Goal: Information Seeking & Learning: Learn about a topic

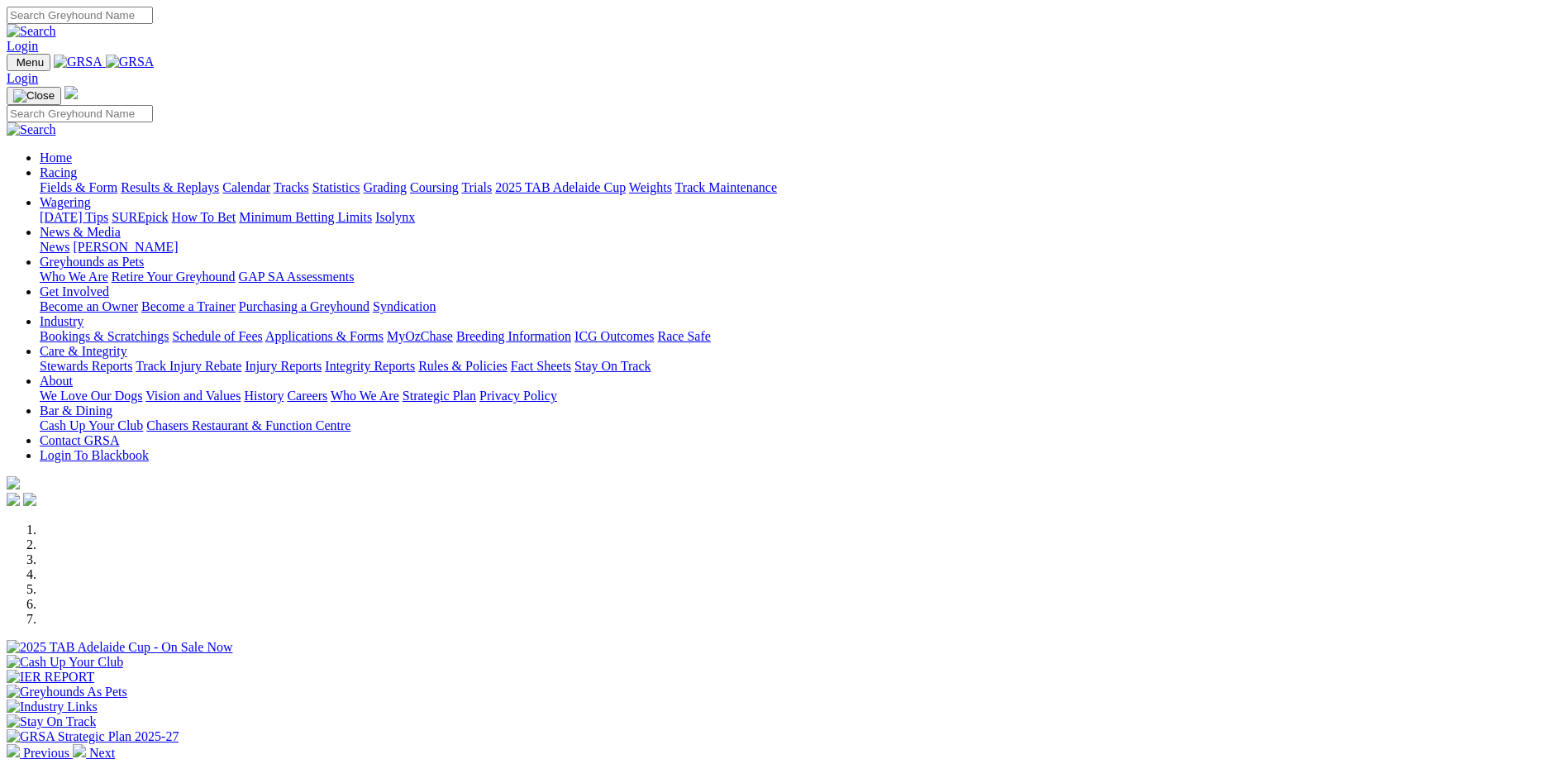
scroll to position [413, 0]
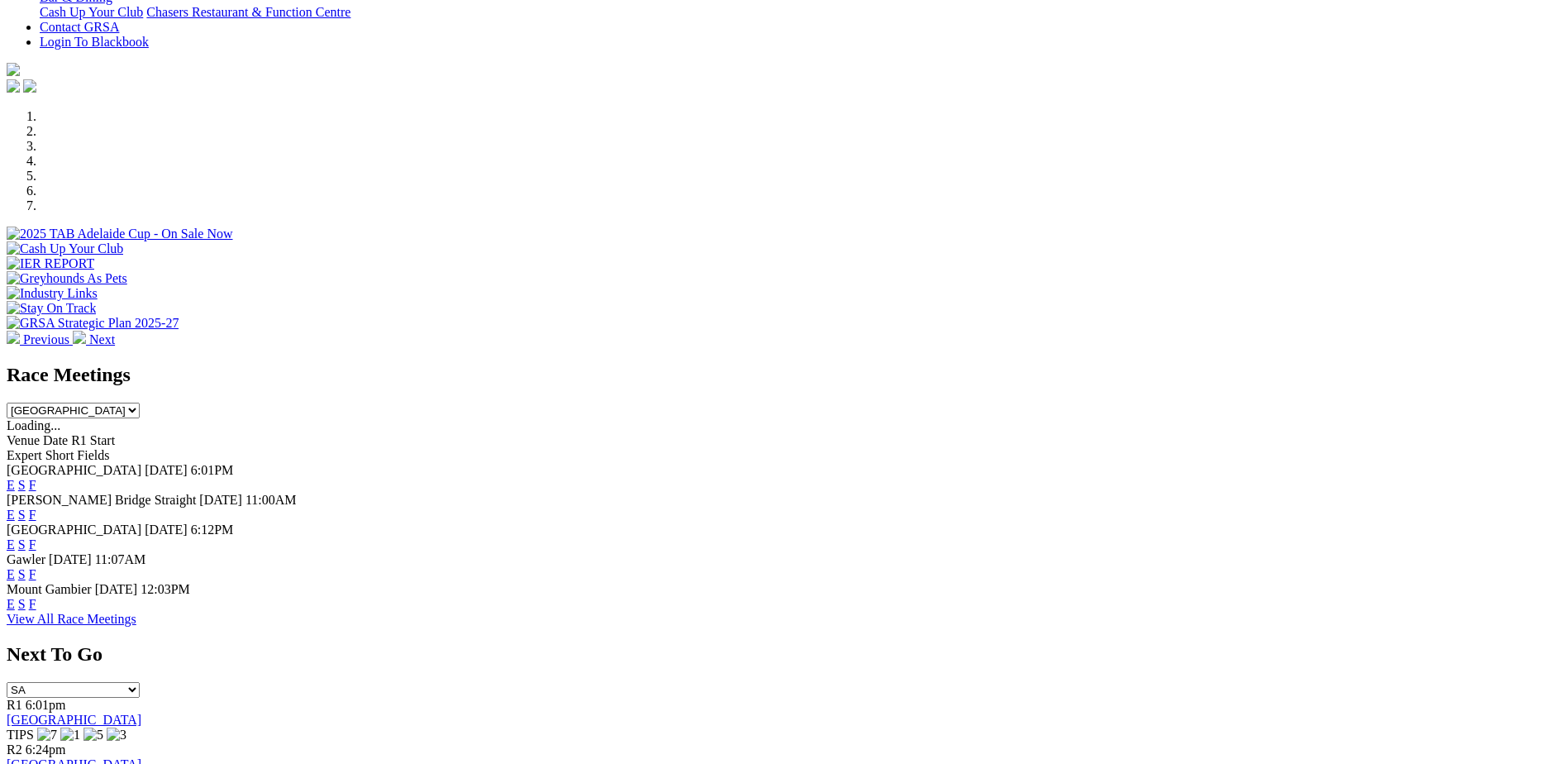
click at [15, 507] on link "E" at bounding box center [11, 514] width 8 height 14
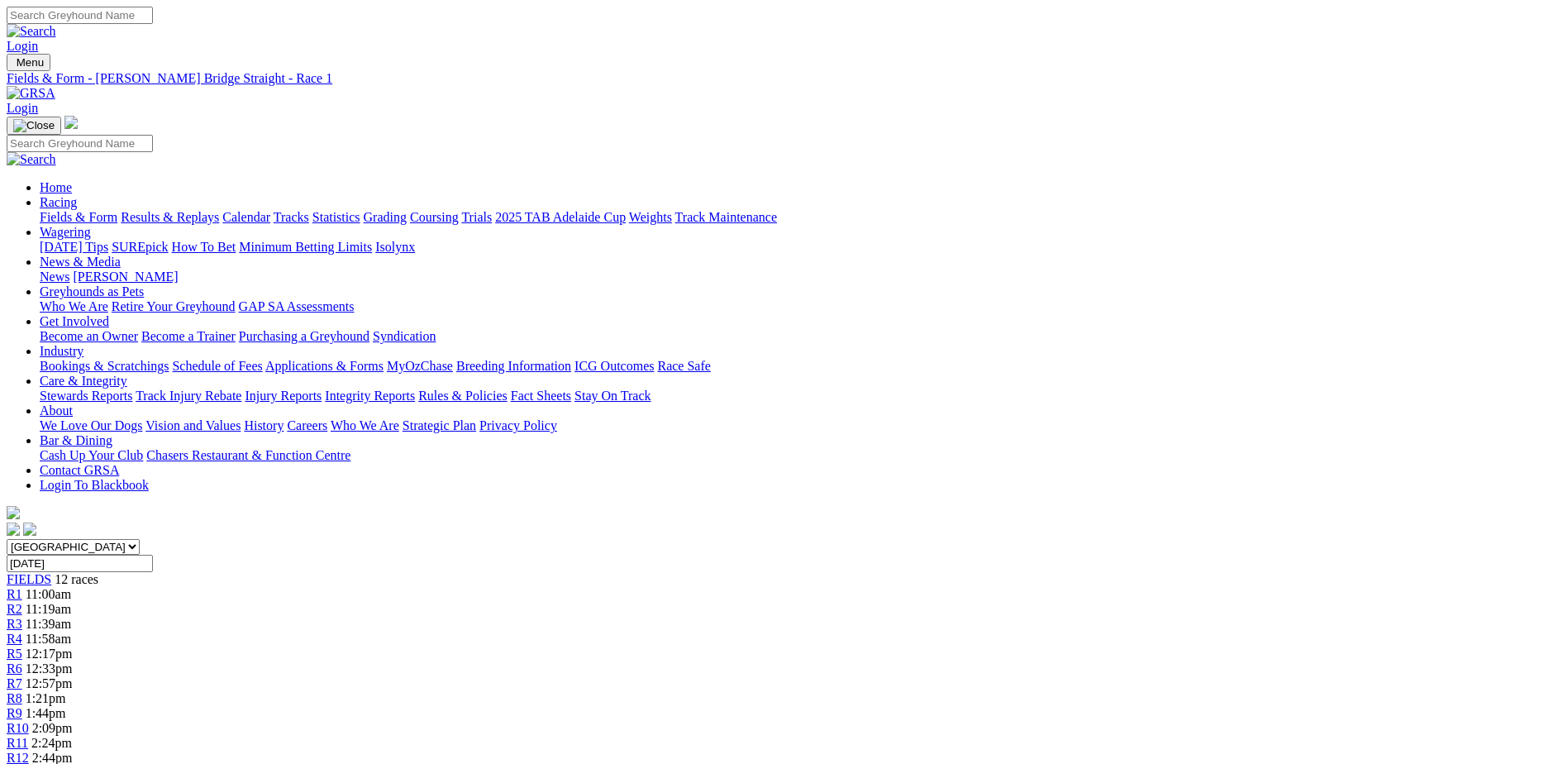
click at [23, 691] on span "R8" at bounding box center [14, 698] width 16 height 14
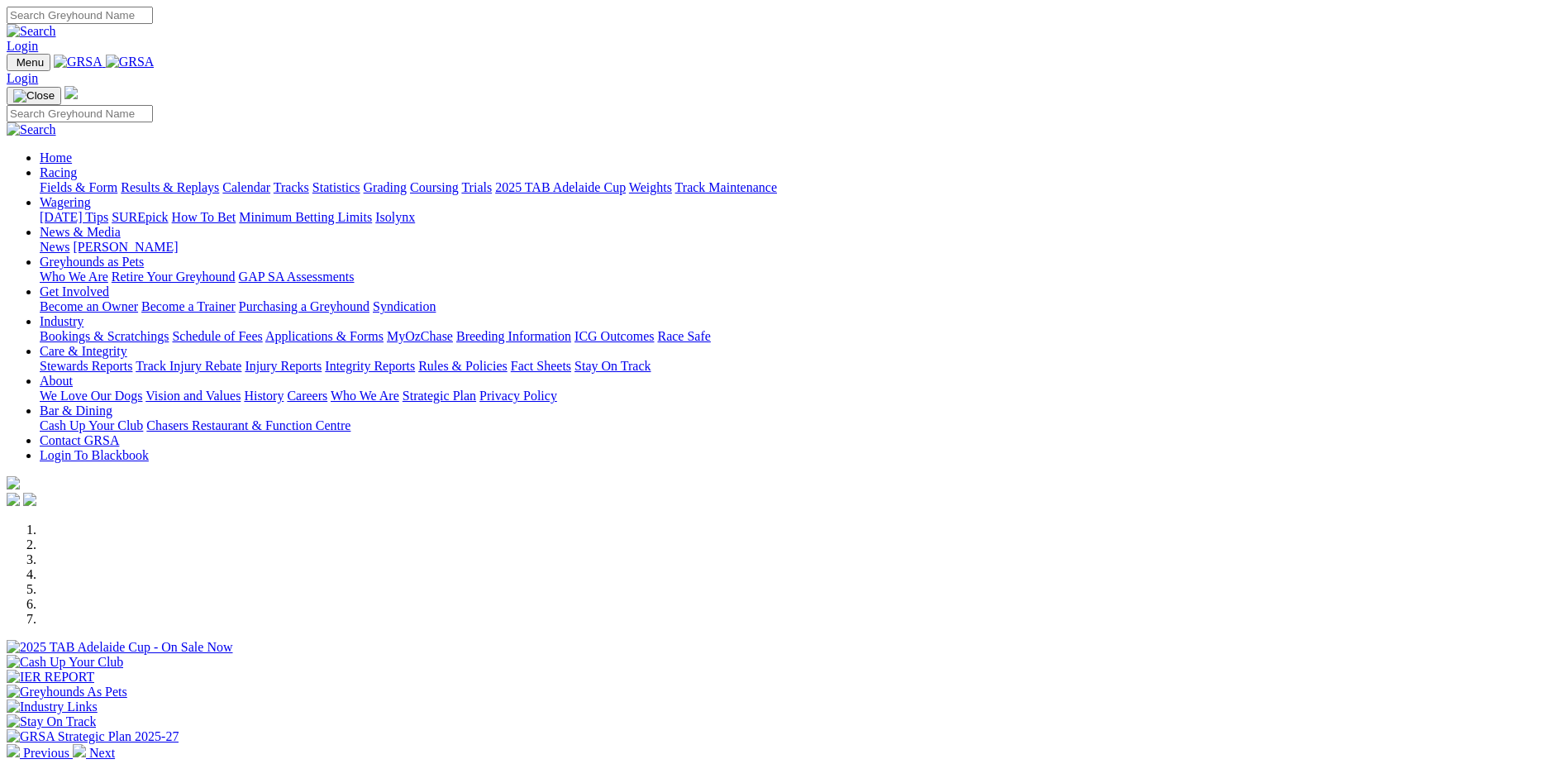
scroll to position [413, 0]
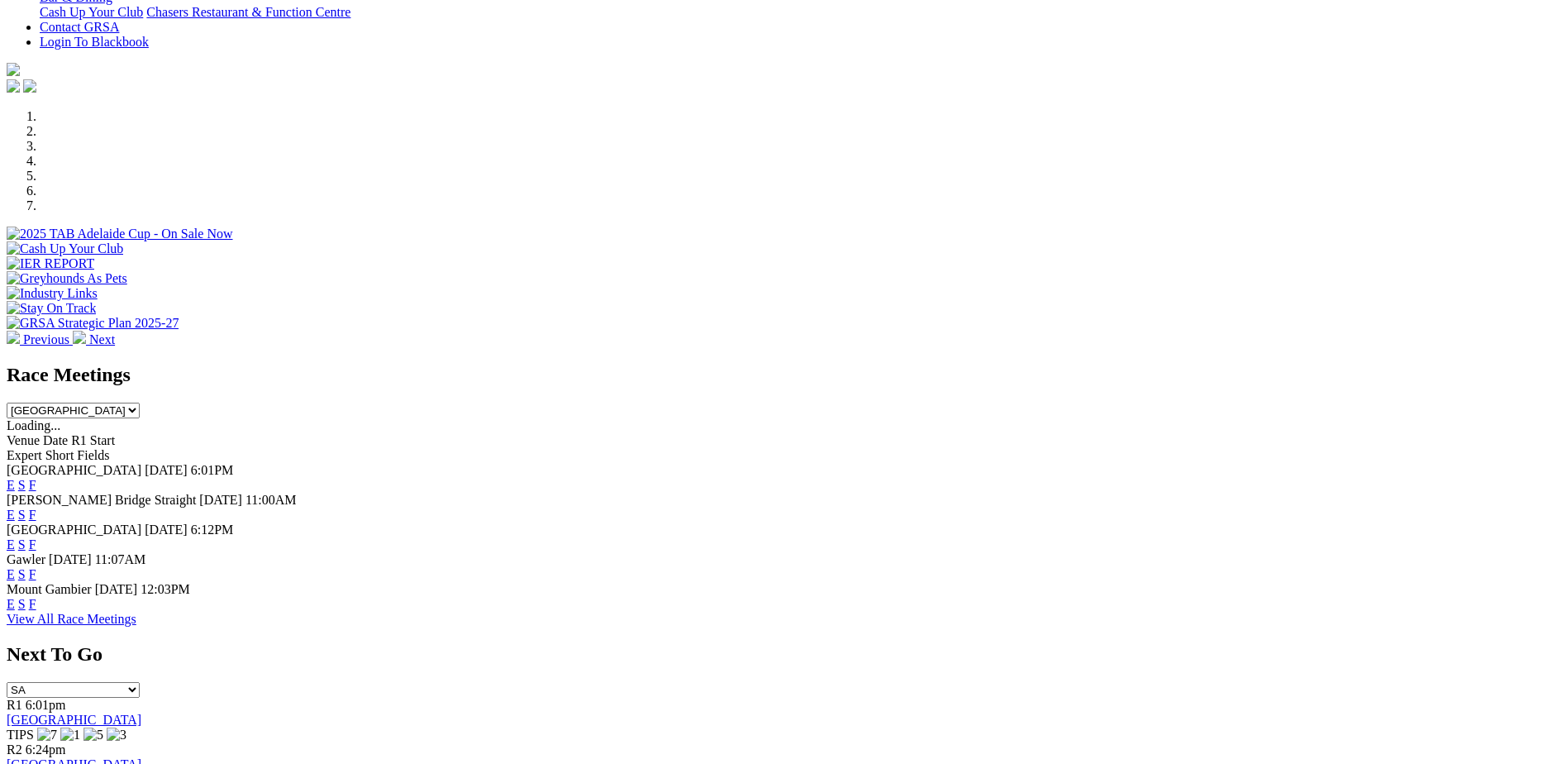
click at [136, 626] on link "View All Race Meetings" at bounding box center [71, 619] width 130 height 14
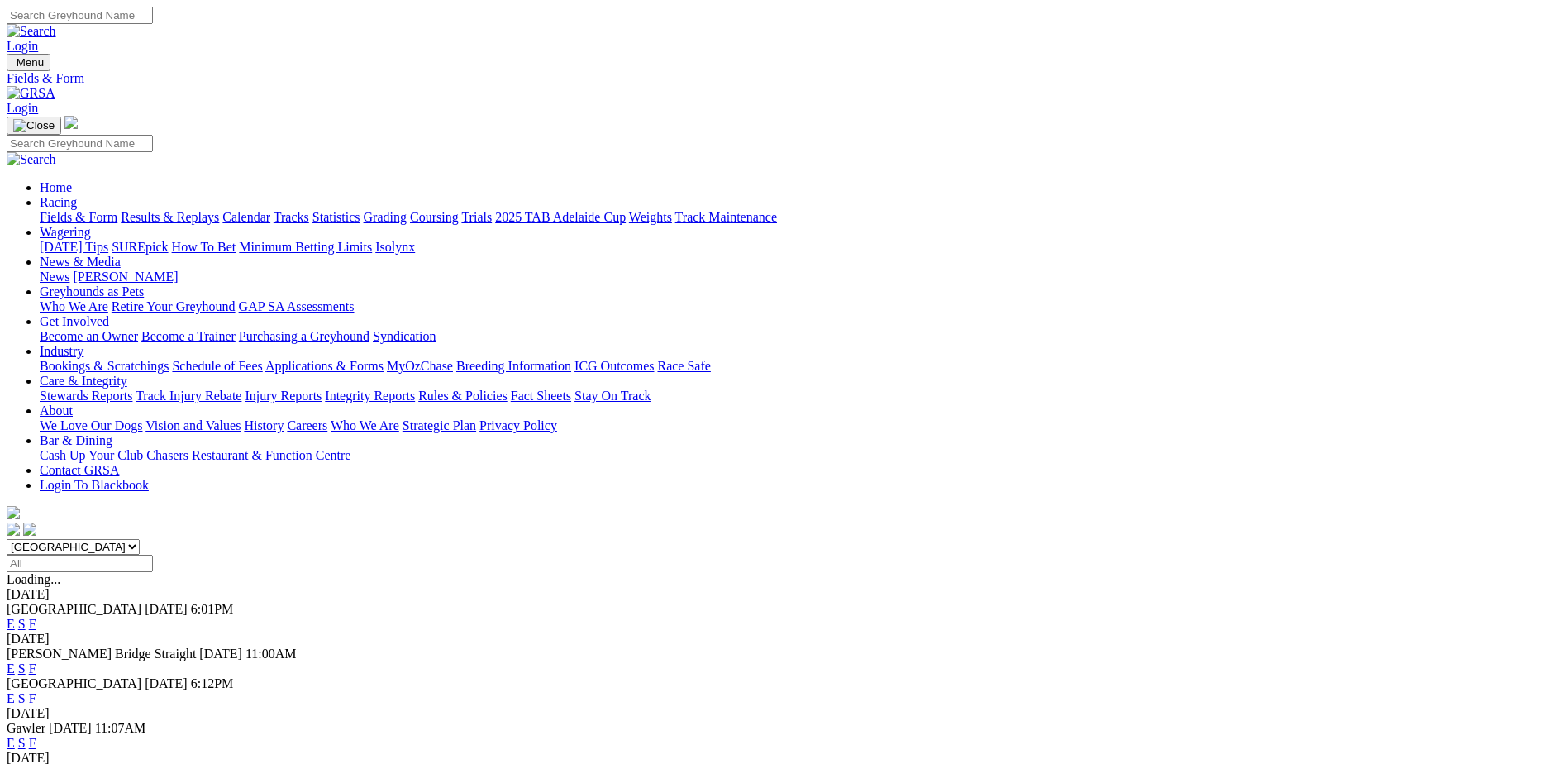
click at [77, 195] on link "Racing" at bounding box center [58, 201] width 38 height 14
click at [270, 210] on link "Calendar" at bounding box center [246, 216] width 48 height 14
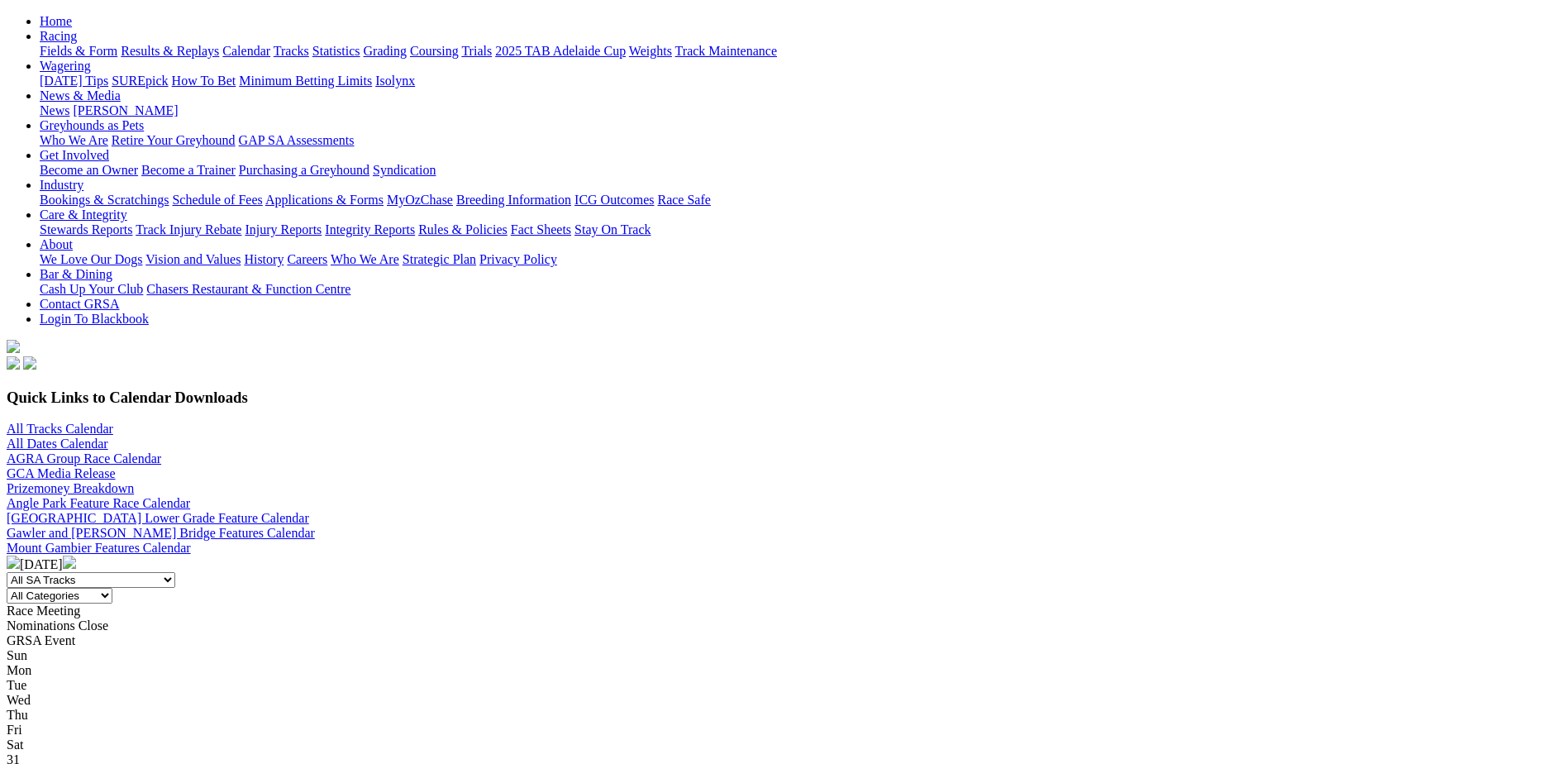
scroll to position [166, 0]
click at [76, 557] on img at bounding box center [69, 563] width 13 height 13
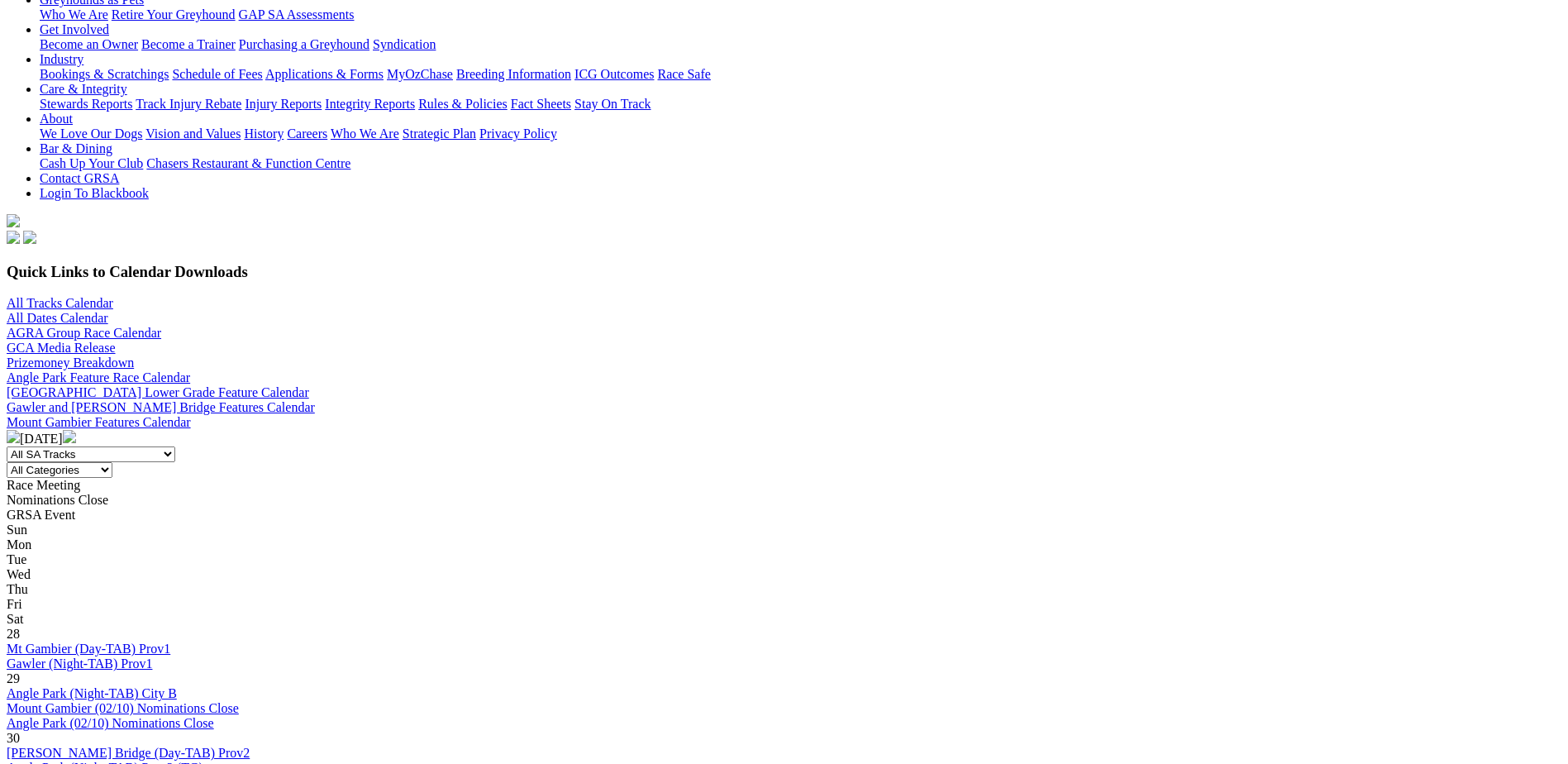
scroll to position [331, 0]
